Goal: Find specific page/section: Find specific page/section

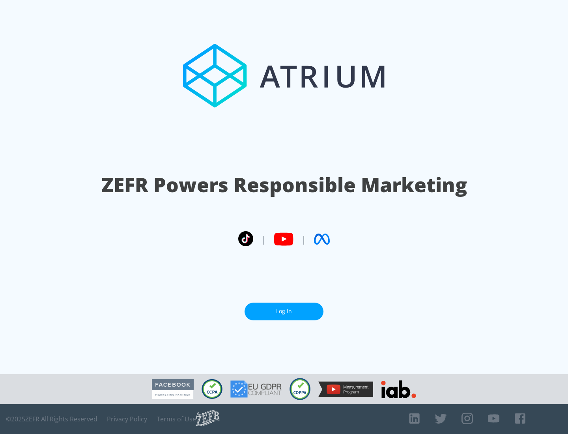
click at [284, 311] on link "Log In" at bounding box center [284, 312] width 79 height 18
